Goal: Navigation & Orientation: Understand site structure

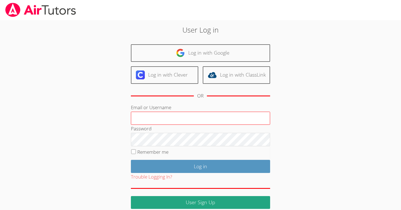
click at [181, 123] on input "Email or Username" at bounding box center [200, 118] width 139 height 13
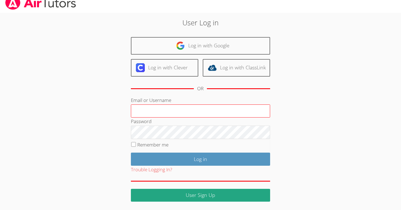
click at [167, 114] on input "Email or Username" at bounding box center [200, 110] width 139 height 13
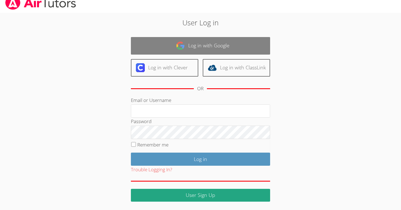
click at [203, 45] on link "Log in with Google" at bounding box center [200, 46] width 139 height 18
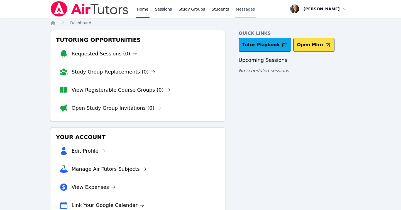
click at [236, 11] on span "Messages" at bounding box center [245, 9] width 19 height 6
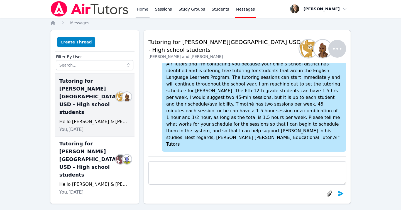
click at [141, 10] on link "Home" at bounding box center [143, 9] width 14 height 18
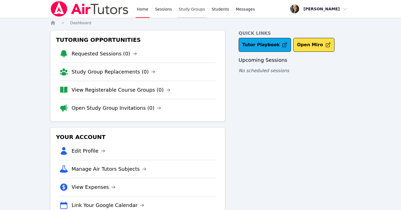
click at [185, 12] on link "Study Groups" at bounding box center [191, 9] width 29 height 18
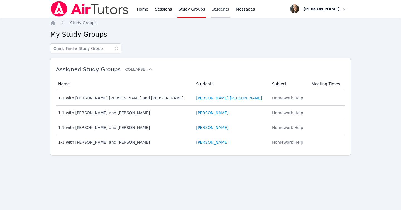
click at [220, 10] on link "Students" at bounding box center [219, 9] width 19 height 18
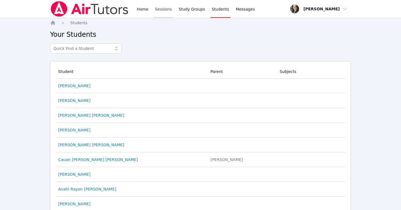
click at [162, 11] on link "Sessions" at bounding box center [163, 9] width 19 height 18
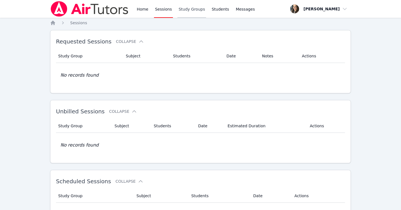
click at [190, 10] on link "Study Groups" at bounding box center [191, 9] width 29 height 18
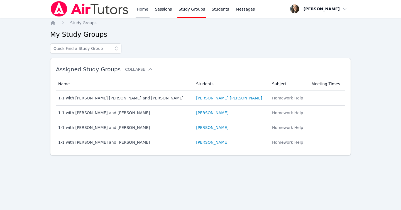
click at [141, 9] on link "Home" at bounding box center [143, 9] width 14 height 18
